Goal: Information Seeking & Learning: Find specific fact

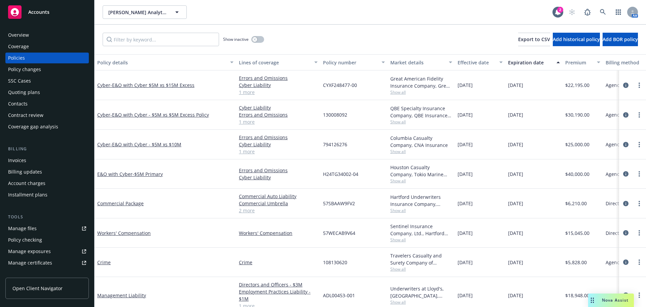
scroll to position [41, 0]
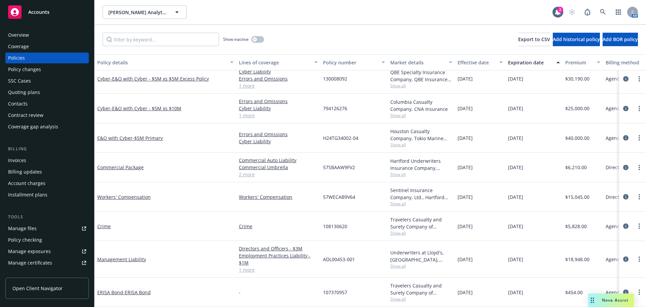
click at [403, 171] on span "Show all" at bounding box center [422, 174] width 62 height 6
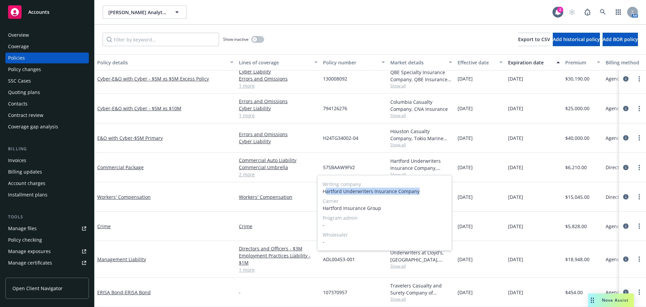
drag, startPoint x: 429, startPoint y: 192, endPoint x: 327, endPoint y: 191, distance: 101.7
click at [327, 191] on span "Hartford Underwriters Insurance Company" at bounding box center [385, 191] width 124 height 7
click at [342, 209] on span "Hartford Insurance Group" at bounding box center [385, 207] width 124 height 7
drag, startPoint x: 381, startPoint y: 211, endPoint x: 324, endPoint y: 206, distance: 57.4
click at [324, 206] on span "Hartford Insurance Group" at bounding box center [385, 207] width 124 height 7
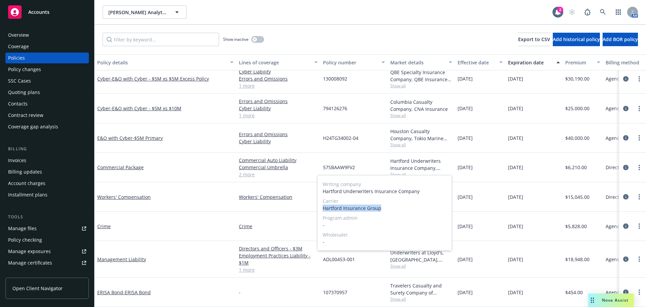
copy span "Hartford Insurance Group"
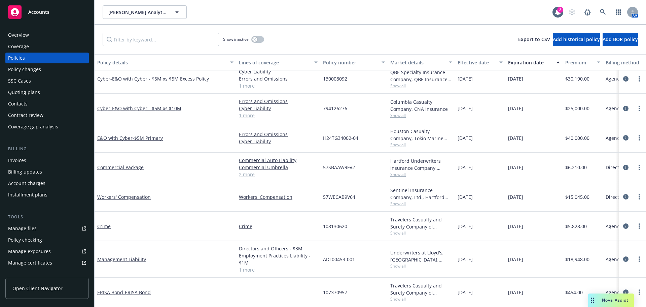
click at [227, 198] on div "Workers' Compensation" at bounding box center [166, 196] width 142 height 29
click at [395, 171] on span "Show all" at bounding box center [422, 174] width 62 height 6
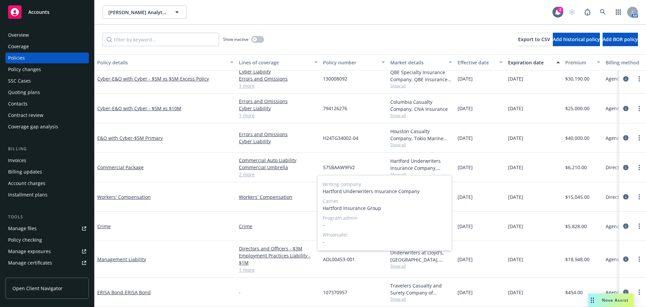
click at [434, 176] on div "Writing company Hartford Underwriters Insurance Company Carrier Hartford Insura…" at bounding box center [384, 212] width 135 height 75
drag, startPoint x: 417, startPoint y: 192, endPoint x: 323, endPoint y: 193, distance: 94.3
click at [323, 193] on span "Hartford Underwriters Insurance Company" at bounding box center [385, 191] width 124 height 7
copy span "Hartford Underwriters Insurance Company"
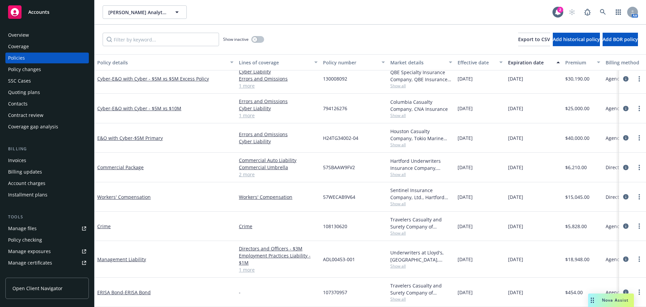
click at [282, 211] on div "Crime" at bounding box center [278, 225] width 84 height 29
click at [404, 201] on span "Show all" at bounding box center [422, 204] width 62 height 6
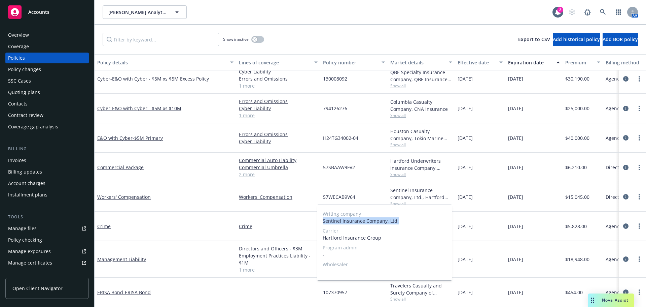
drag, startPoint x: 399, startPoint y: 222, endPoint x: 323, endPoint y: 220, distance: 76.4
click at [323, 220] on span "Sentinel Insurance Company, Ltd." at bounding box center [385, 220] width 124 height 7
copy span "Sentinel Insurance Company, Ltd."
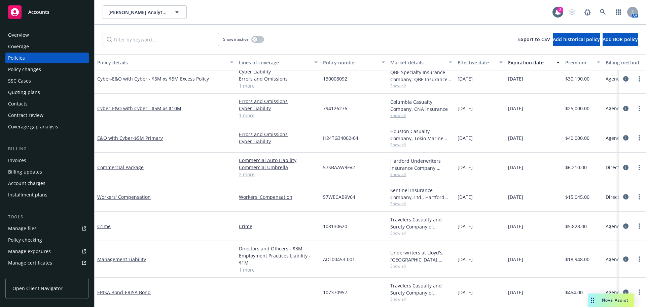
click at [192, 223] on div "Crime" at bounding box center [165, 226] width 136 height 7
click at [401, 217] on div "Travelers Casualty and Surety Company of America, Travelers Insurance" at bounding box center [422, 223] width 62 height 14
click at [399, 230] on span "Show all" at bounding box center [422, 233] width 62 height 6
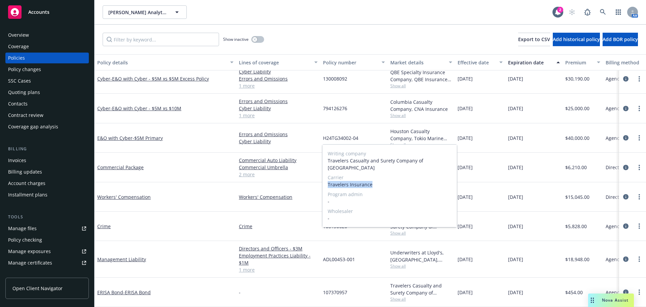
drag, startPoint x: 377, startPoint y: 182, endPoint x: 328, endPoint y: 181, distance: 49.9
click at [328, 181] on div "Writing company Travelers Casualty and Surety Company of America Carrier Travel…" at bounding box center [390, 185] width 135 height 82
copy span "Travelers Insurance"
drag, startPoint x: 445, startPoint y: 165, endPoint x: 328, endPoint y: 170, distance: 117.3
click at [328, 170] on span "Travelers Casualty and Surety Company of [GEOGRAPHIC_DATA]" at bounding box center [390, 164] width 124 height 14
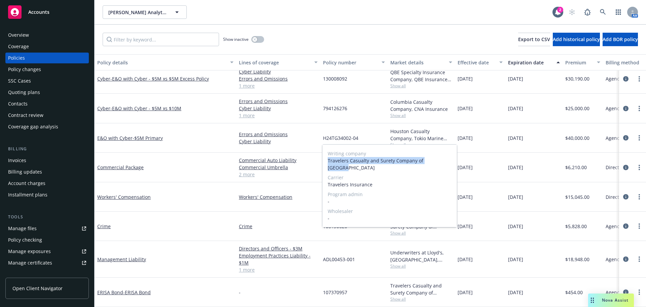
copy span "Travelers Casualty and Surety Company of [GEOGRAPHIC_DATA]"
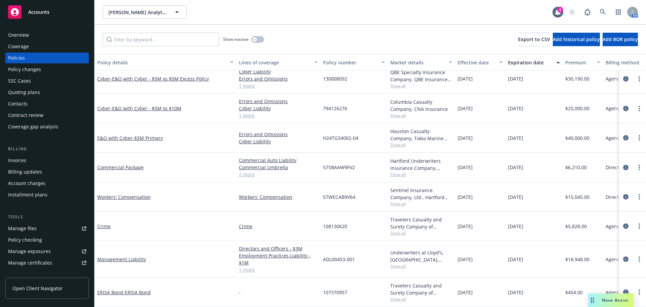
click at [400, 142] on span "Show all" at bounding box center [422, 145] width 62 height 6
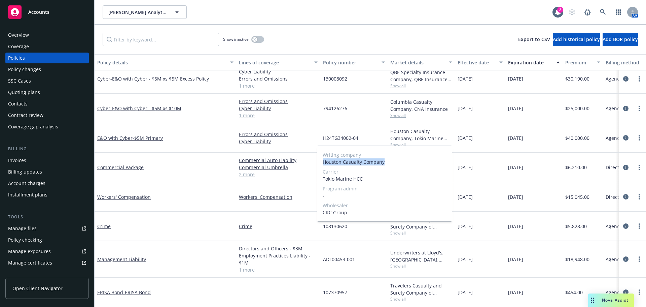
drag, startPoint x: 387, startPoint y: 162, endPoint x: 322, endPoint y: 161, distance: 64.7
click at [322, 161] on div "Writing company Houston Casualty Company Carrier Tokio Marine HCC Program admin…" at bounding box center [384, 183] width 135 height 75
copy span "Houston Casualty Company"
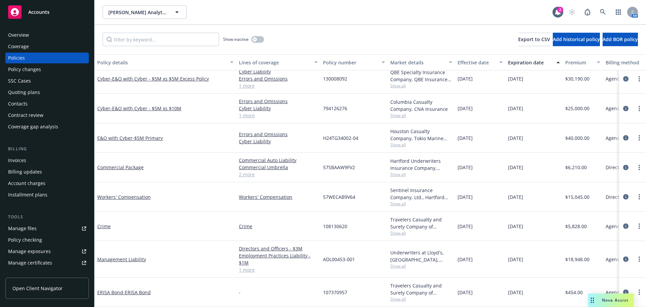
click at [228, 137] on div "E&O with Cyber - $5M Primary" at bounding box center [166, 137] width 142 height 29
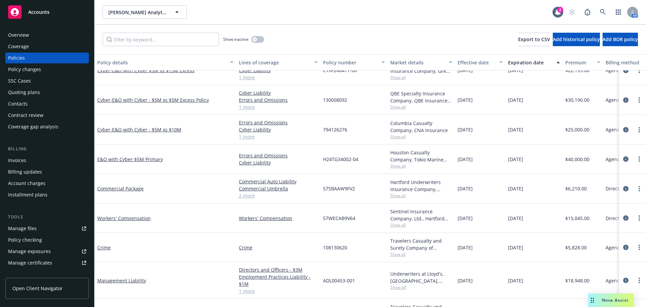
scroll to position [7, 0]
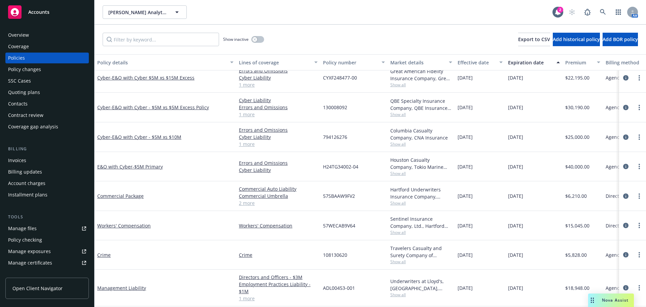
click at [400, 112] on span "Show all" at bounding box center [422, 114] width 62 height 6
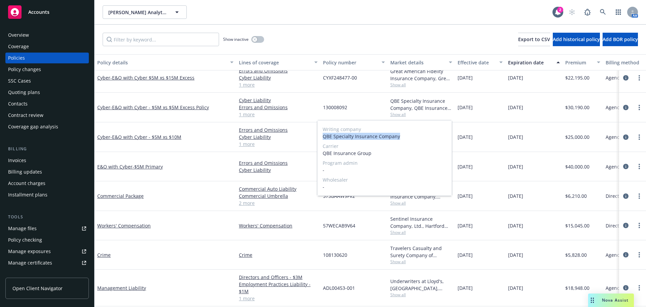
drag, startPoint x: 404, startPoint y: 140, endPoint x: 323, endPoint y: 137, distance: 81.2
click at [323, 137] on div "Writing company QBE Specialty Insurance Company Carrier QBE Insurance Group Pro…" at bounding box center [384, 157] width 135 height 75
copy span "QBE Specialty Insurance Company"
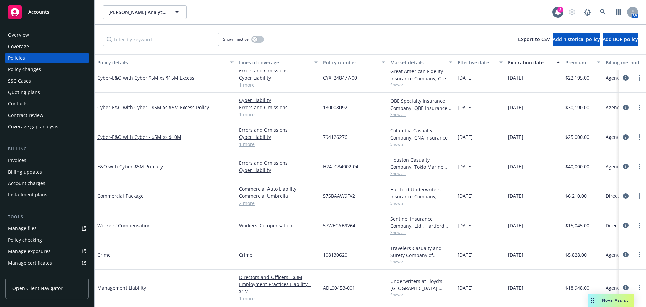
scroll to position [0, 0]
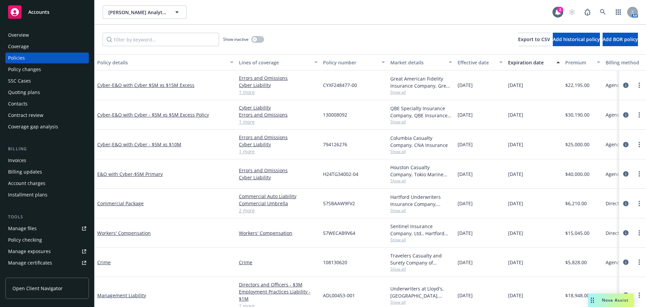
click at [395, 150] on span "Show all" at bounding box center [422, 151] width 62 height 6
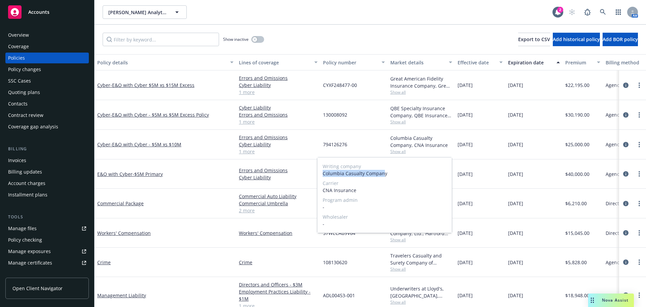
drag, startPoint x: 384, startPoint y: 175, endPoint x: 323, endPoint y: 172, distance: 62.0
click at [323, 172] on div "Writing company Columbia Casualty Company Carrier CNA Insurance Program admin -…" at bounding box center [384, 194] width 135 height 75
click at [381, 170] on span "Columbia Casualty Company" at bounding box center [385, 173] width 124 height 7
drag, startPoint x: 387, startPoint y: 176, endPoint x: 318, endPoint y: 176, distance: 68.7
click at [318, 176] on div "Writing company Columbia Casualty Company Carrier CNA Insurance Program admin -…" at bounding box center [384, 194] width 135 height 75
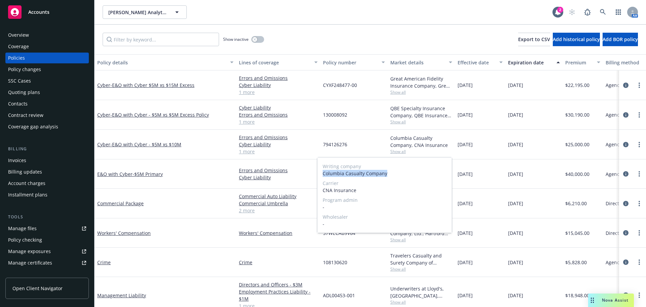
copy span "Columbia Casualty Company"
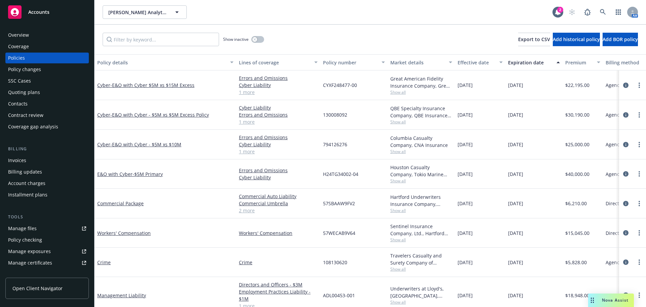
click at [408, 91] on span "Show all" at bounding box center [422, 92] width 62 height 6
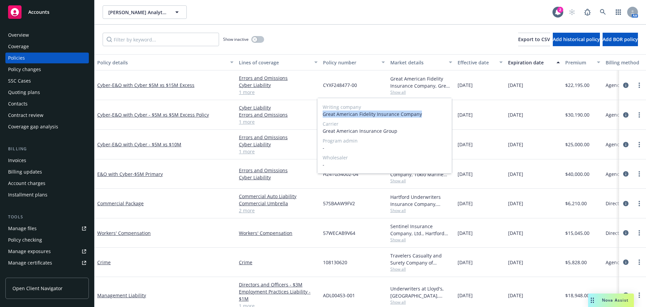
drag, startPoint x: 418, startPoint y: 115, endPoint x: 323, endPoint y: 112, distance: 95.7
click at [323, 112] on span "Great American Fidelity Insurance Company" at bounding box center [385, 113] width 124 height 7
copy span "Great American Fidelity Insurance Company"
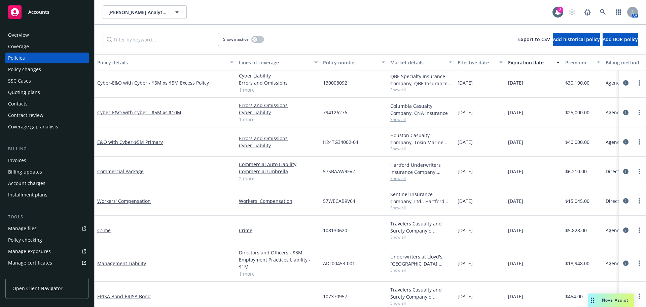
scroll to position [34, 0]
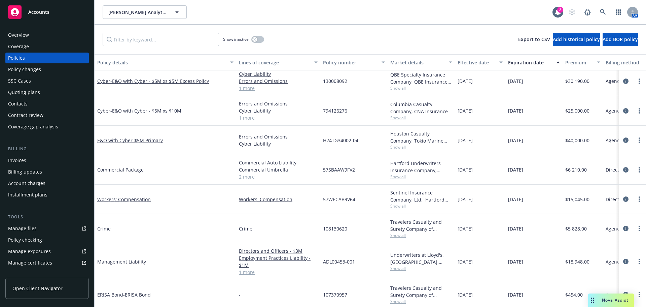
drag, startPoint x: 539, startPoint y: 171, endPoint x: 506, endPoint y: 171, distance: 33.3
click at [506, 171] on div "[DATE]" at bounding box center [534, 170] width 57 height 30
copy span "[DATE]"
click at [65, 37] on div "Overview" at bounding box center [47, 35] width 78 height 11
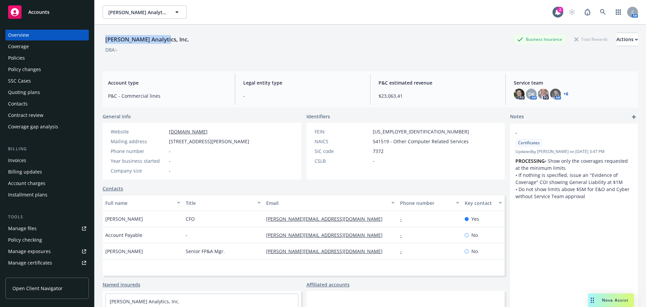
drag, startPoint x: 162, startPoint y: 42, endPoint x: 106, endPoint y: 36, distance: 55.8
click at [106, 36] on div "[PERSON_NAME] Analytics, Inc. Business Insurance Total Rewards Actions" at bounding box center [371, 39] width 536 height 13
drag, startPoint x: 272, startPoint y: 143, endPoint x: 168, endPoint y: 140, distance: 104.1
click at [168, 140] on div "Website [DOMAIN_NAME] Mailing address [STREET_ADDRESS][PERSON_NAME] Phone numbe…" at bounding box center [202, 151] width 199 height 57
click at [376, 154] on span "7372" at bounding box center [378, 150] width 11 height 7
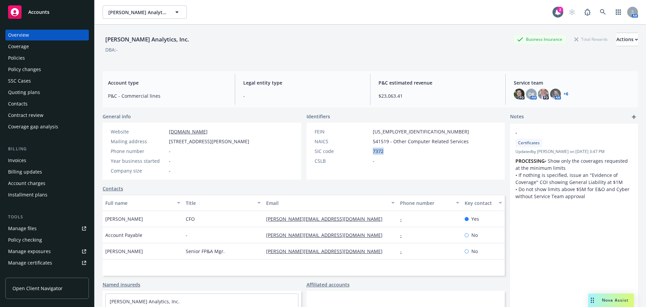
click at [376, 154] on span "7372" at bounding box center [378, 150] width 11 height 7
